Goal: Complete application form: Complete application form

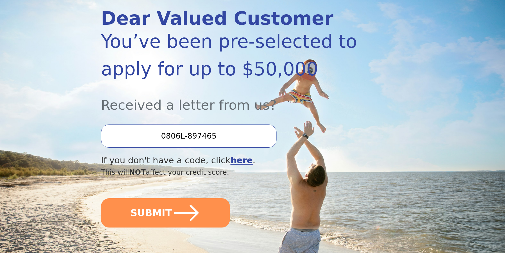
scroll to position [80, 0]
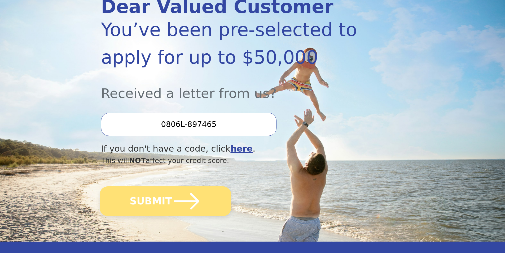
click at [154, 199] on button "SUBMIT" at bounding box center [166, 201] width 132 height 30
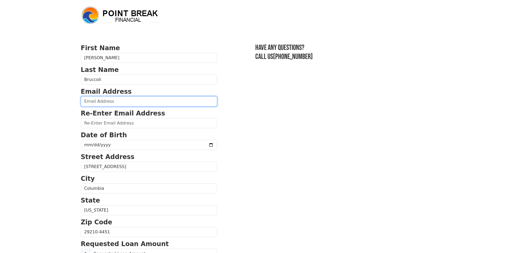
click at [117, 101] on input "email" at bounding box center [149, 101] width 136 height 10
type input "[EMAIL_ADDRESS][DOMAIN_NAME]"
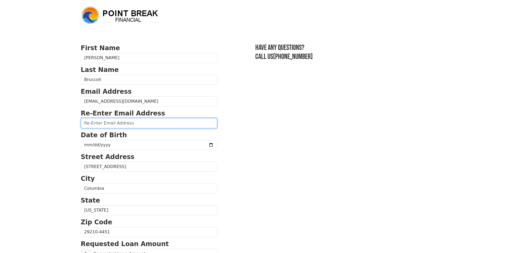
click at [119, 124] on input "email" at bounding box center [149, 123] width 136 height 10
type input "ambruccoliprn@gmail.com"
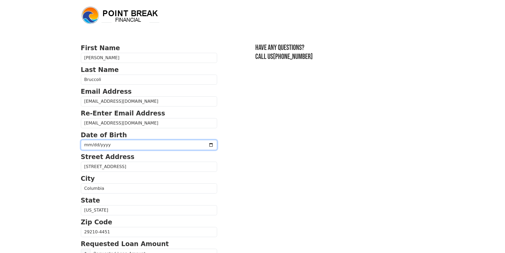
click at [108, 144] on input "date" at bounding box center [149, 145] width 136 height 10
click at [89, 146] on input "date" at bounding box center [149, 145] width 136 height 10
type input "1970-07-10"
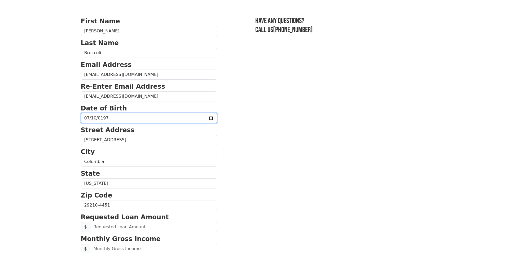
scroll to position [106, 0]
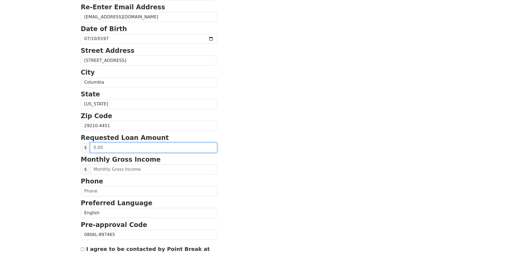
click at [112, 148] on input "text" at bounding box center [153, 147] width 127 height 10
type input "40,000.00"
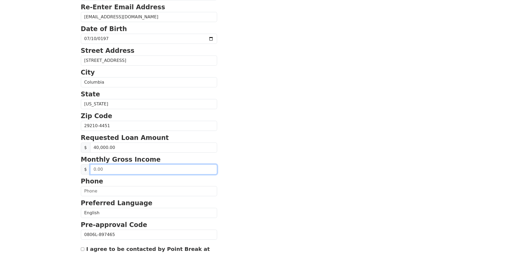
click at [105, 169] on input "text" at bounding box center [153, 169] width 127 height 10
type input "10,000.00"
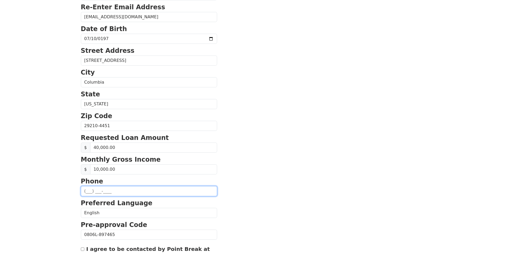
click at [106, 191] on input "text" at bounding box center [149, 191] width 136 height 10
type input "(803) 518-2498"
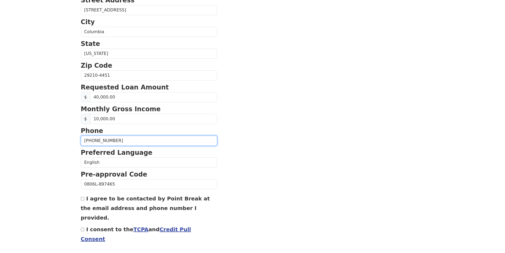
scroll to position [169, 0]
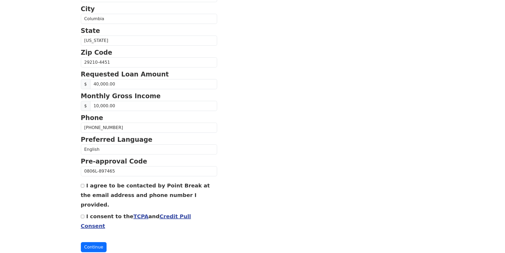
click at [83, 187] on input "I agree to be contacted by Point Break at the email address and phone number I …" at bounding box center [82, 185] width 3 height 3
checkbox input "true"
click at [83, 214] on input "I consent to the TCPA and Credit Pull Consent" at bounding box center [82, 215] width 3 height 3
checkbox input "true"
click at [94, 242] on button "Continue" at bounding box center [94, 247] width 26 height 10
